Goal: Transaction & Acquisition: Subscribe to service/newsletter

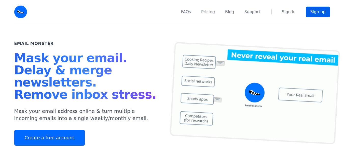
click at [313, 17] on nav "FAQs Pricing Blog Support Sign in Sign up" at bounding box center [181, 12] width 297 height 24
click at [314, 12] on link "Sign up" at bounding box center [318, 12] width 24 height 11
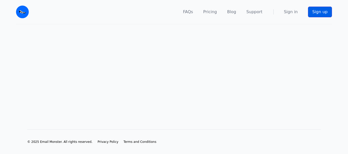
click at [323, 11] on link "Sign up" at bounding box center [320, 12] width 24 height 11
click at [153, 117] on div "© 2025 Email Monster. All rights reserved. Privacy Policy Terms and Conditions" at bounding box center [174, 133] width 326 height 41
